Goal: Information Seeking & Learning: Check status

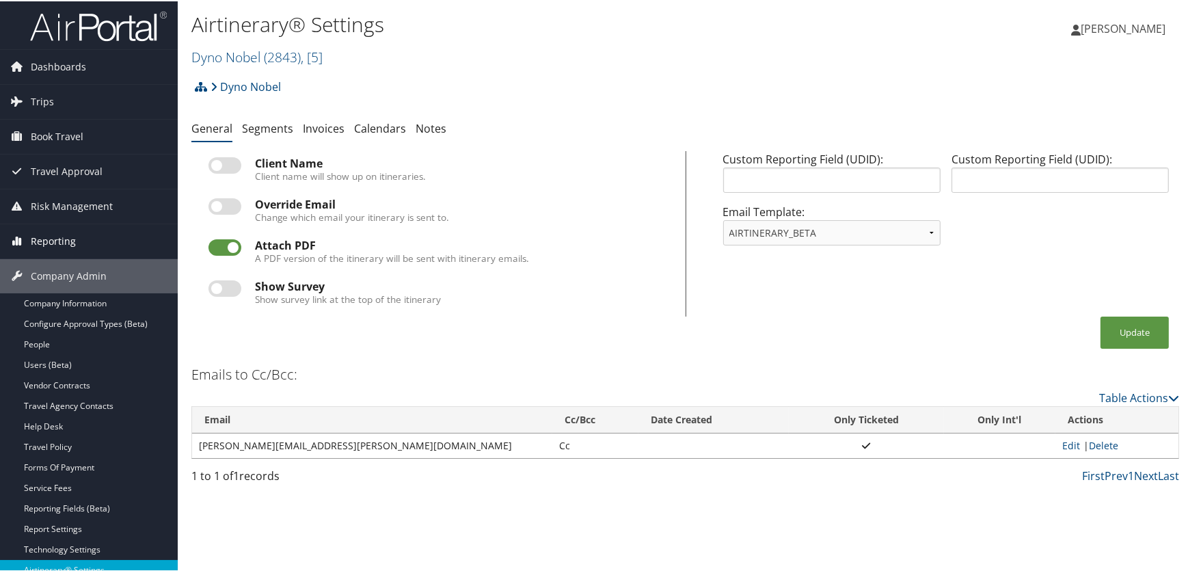
click at [36, 238] on span "Reporting" at bounding box center [53, 240] width 45 height 34
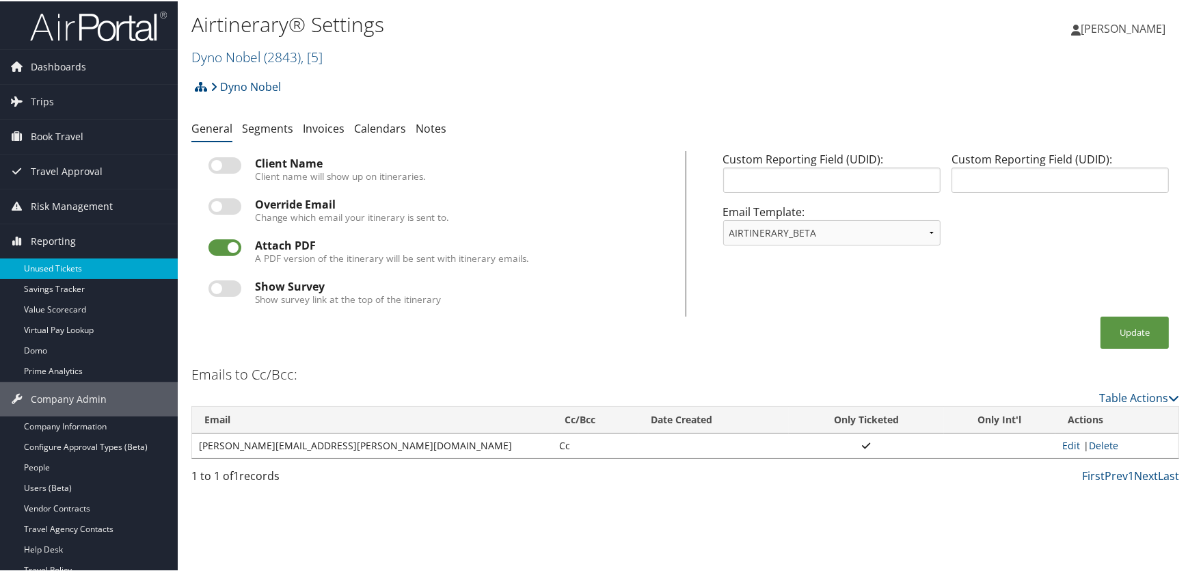
click at [51, 264] on link "Unused Tickets" at bounding box center [89, 267] width 178 height 20
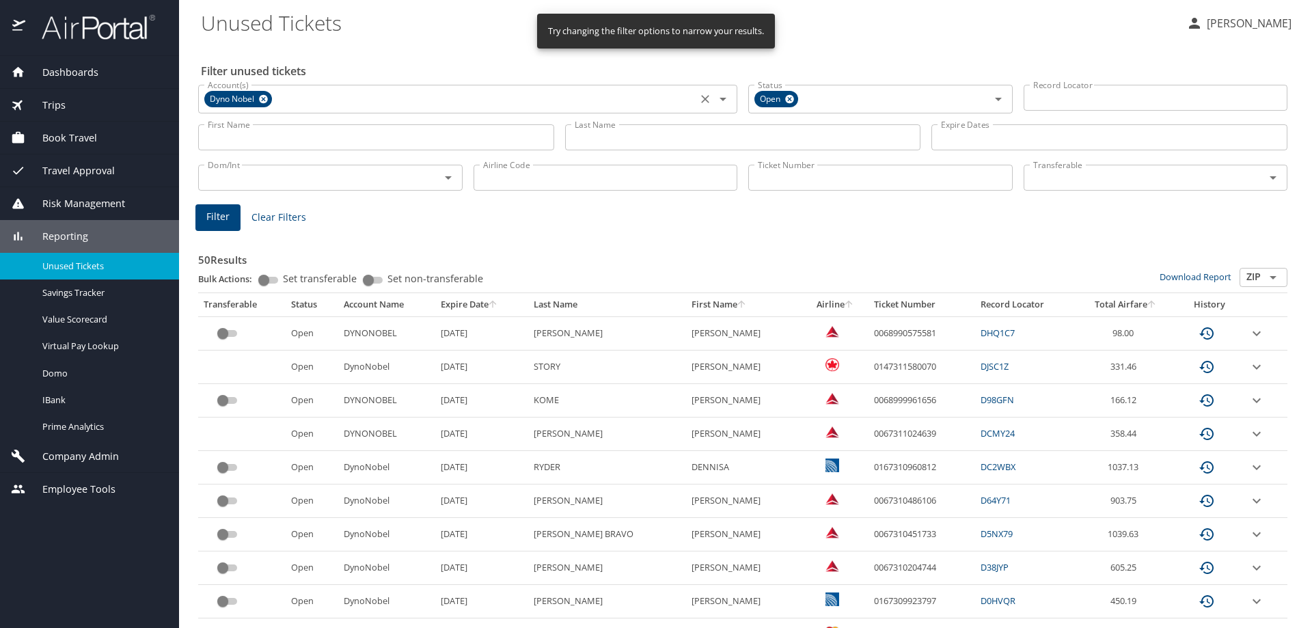
click at [262, 100] on icon at bounding box center [263, 99] width 10 height 15
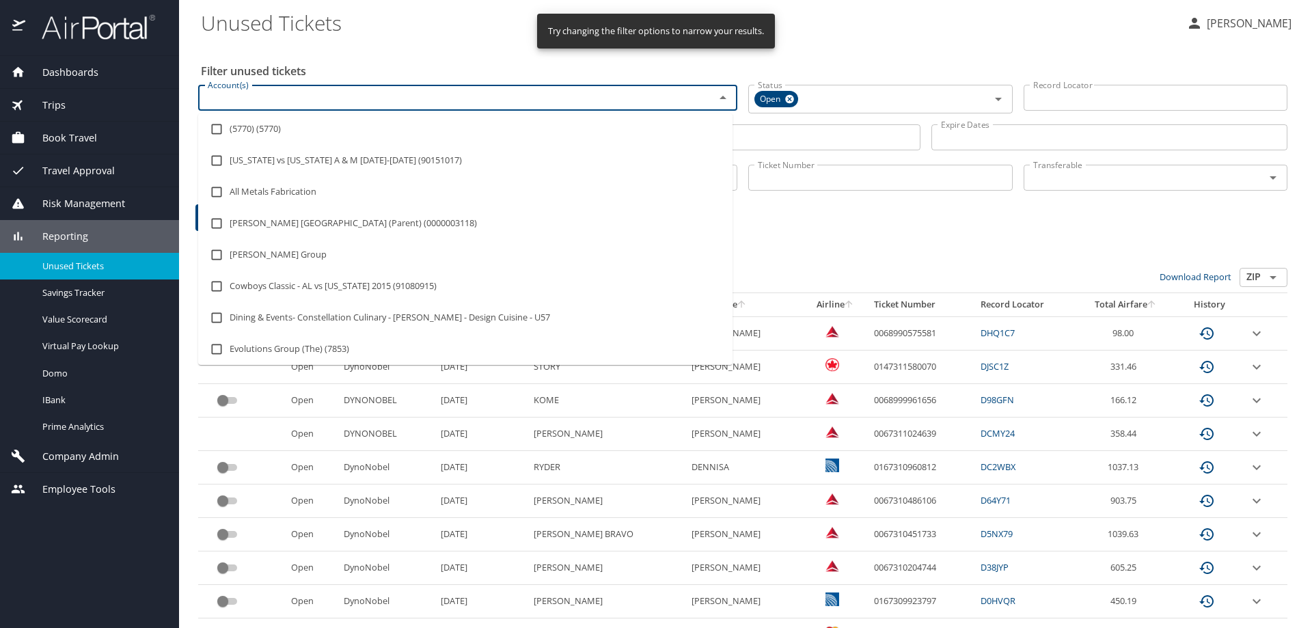
click at [260, 100] on input "Account(s)" at bounding box center [447, 98] width 491 height 18
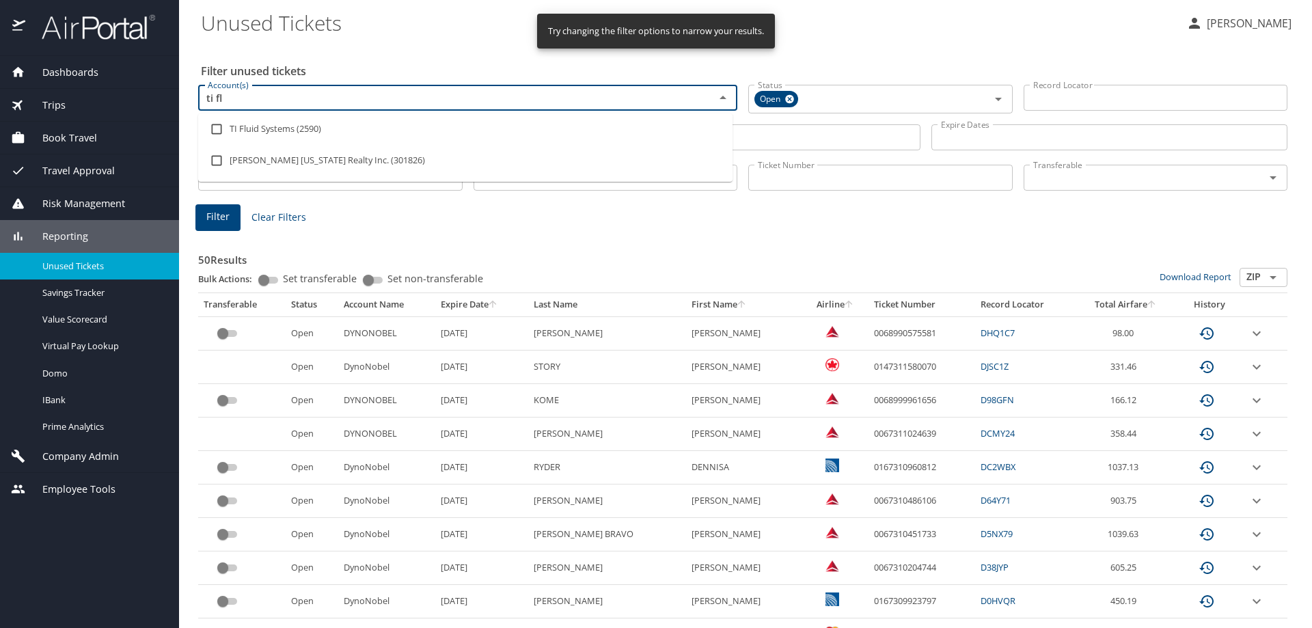
type input "ti flu"
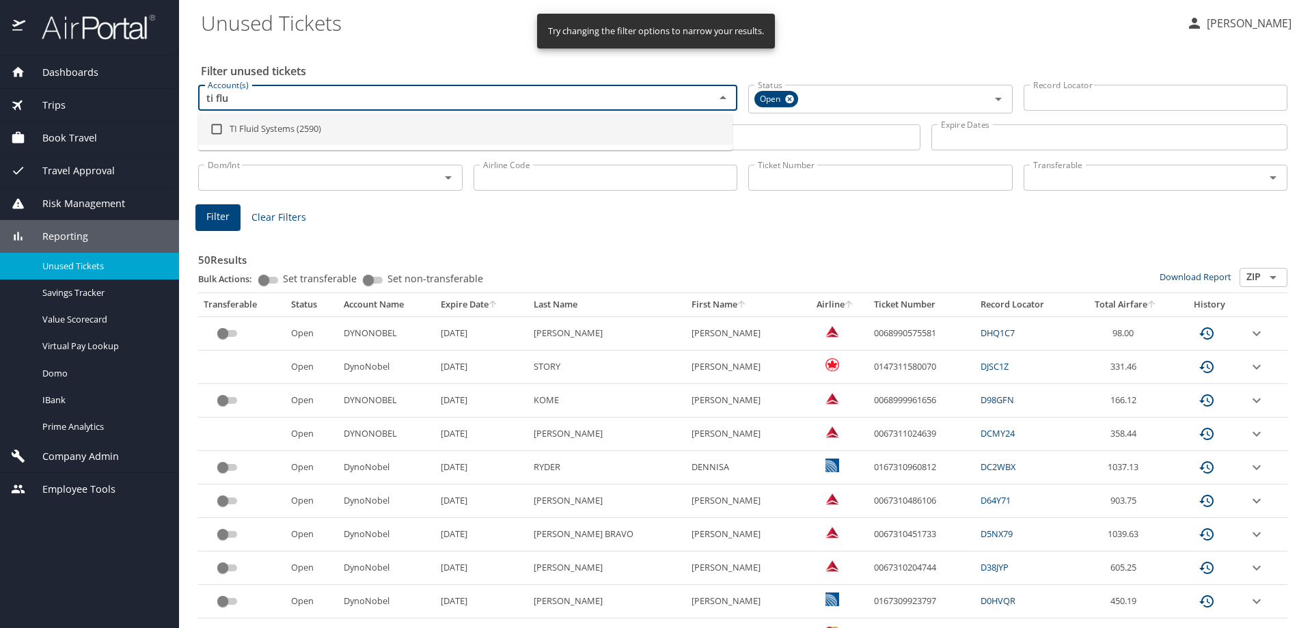
click at [215, 129] on input "checkbox" at bounding box center [217, 129] width 26 height 26
checkbox input "true"
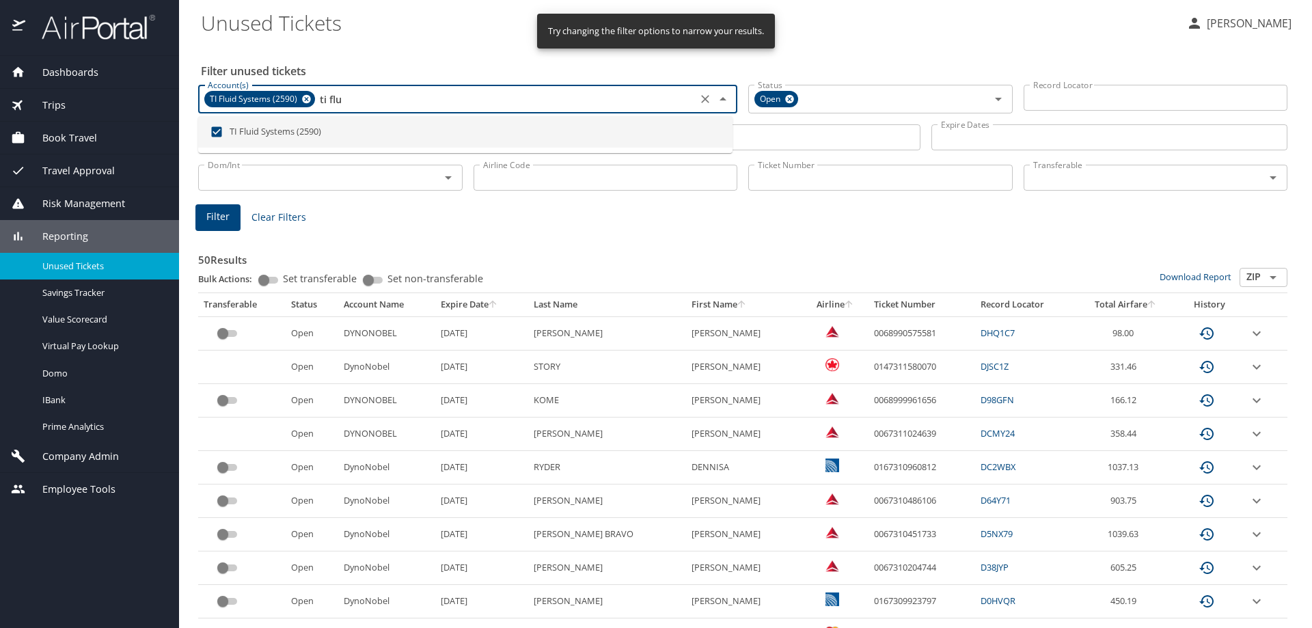
type input "ti flu"
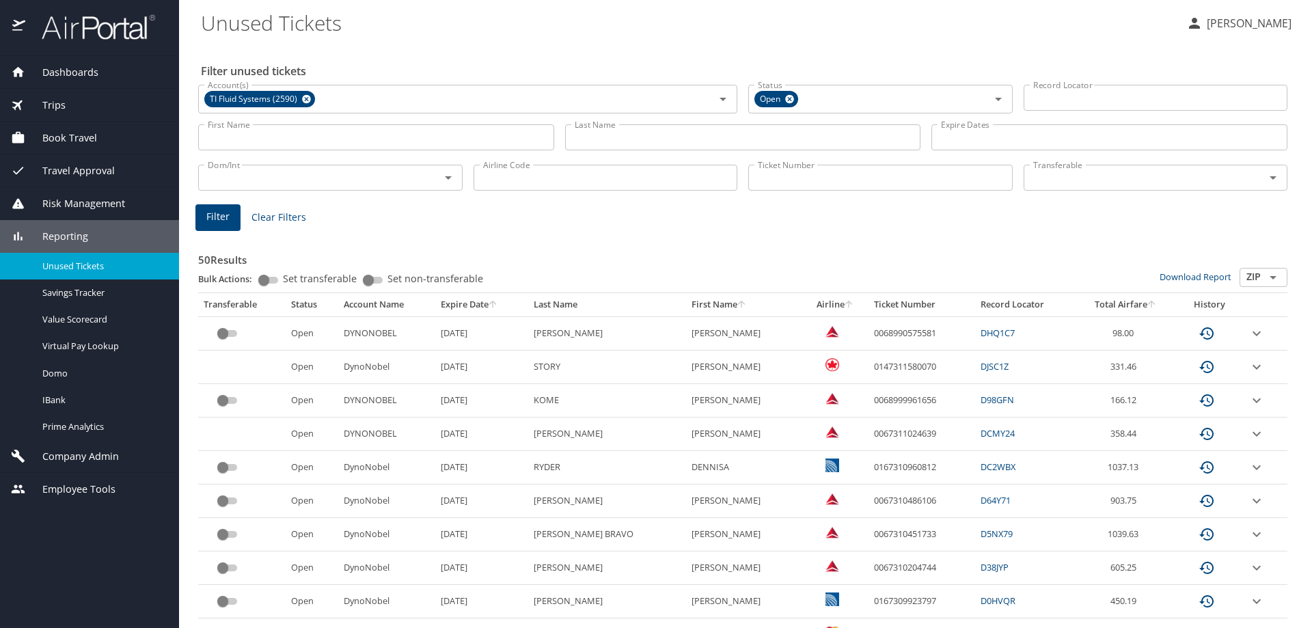
click at [593, 128] on input "Last Name" at bounding box center [743, 137] width 356 height 26
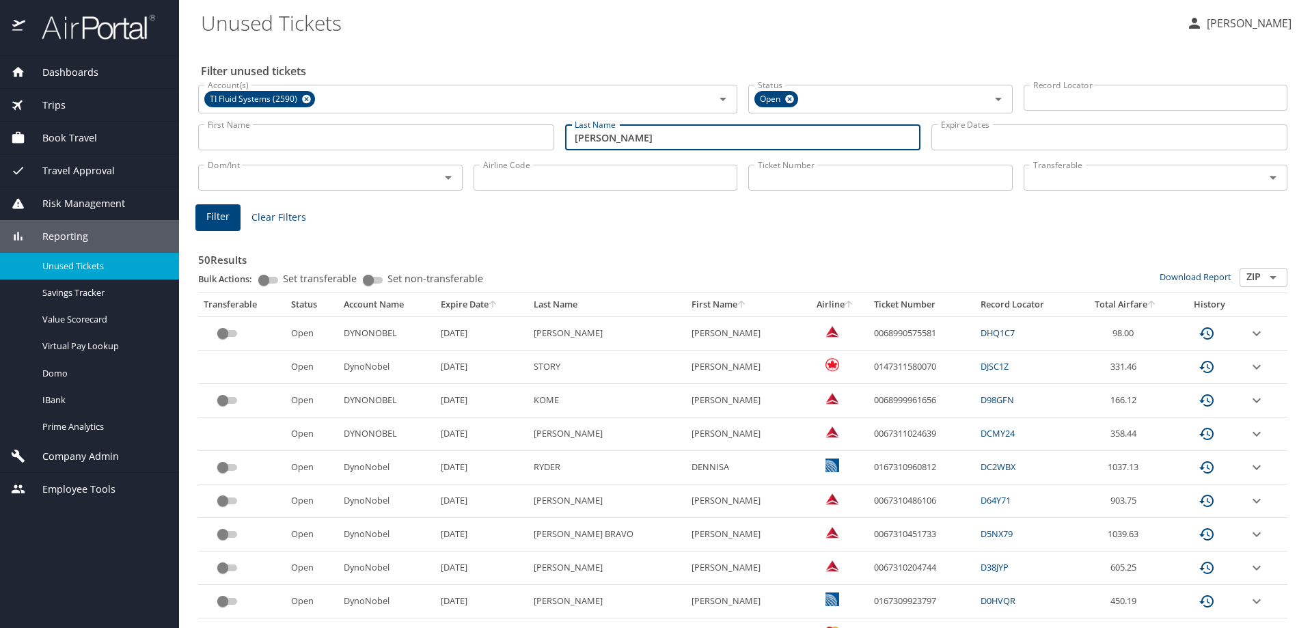
type input "loehr"
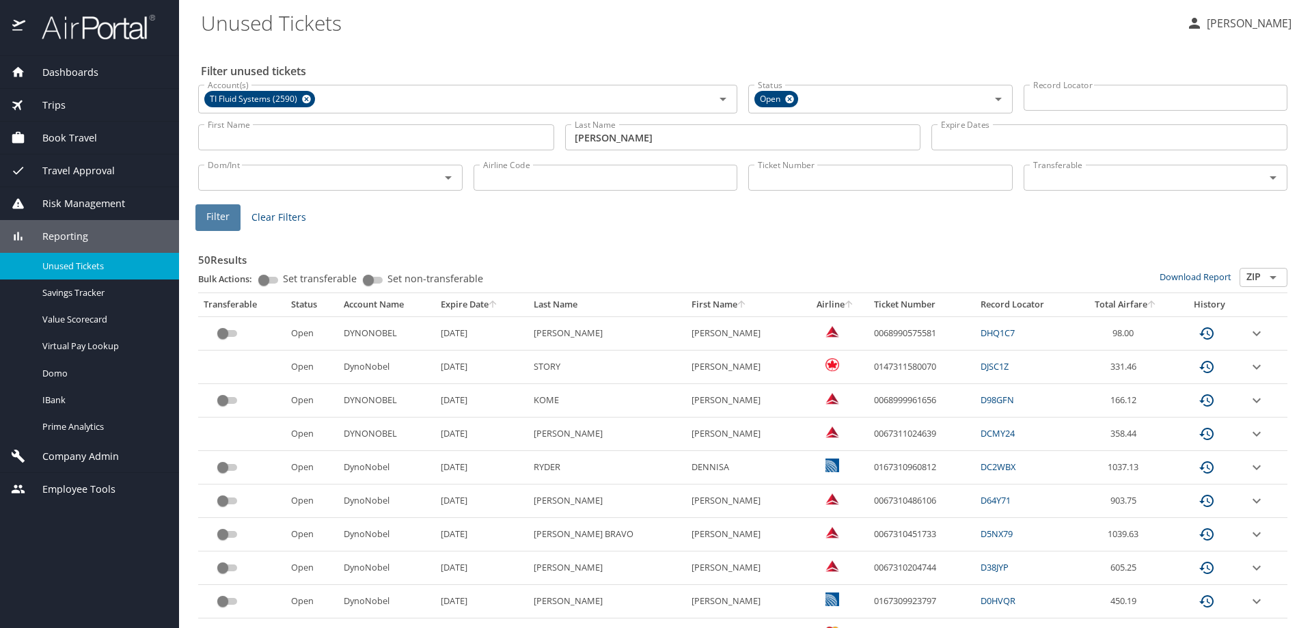
click at [215, 215] on span "Filter" at bounding box center [217, 216] width 23 height 17
